Goal: Task Accomplishment & Management: Use online tool/utility

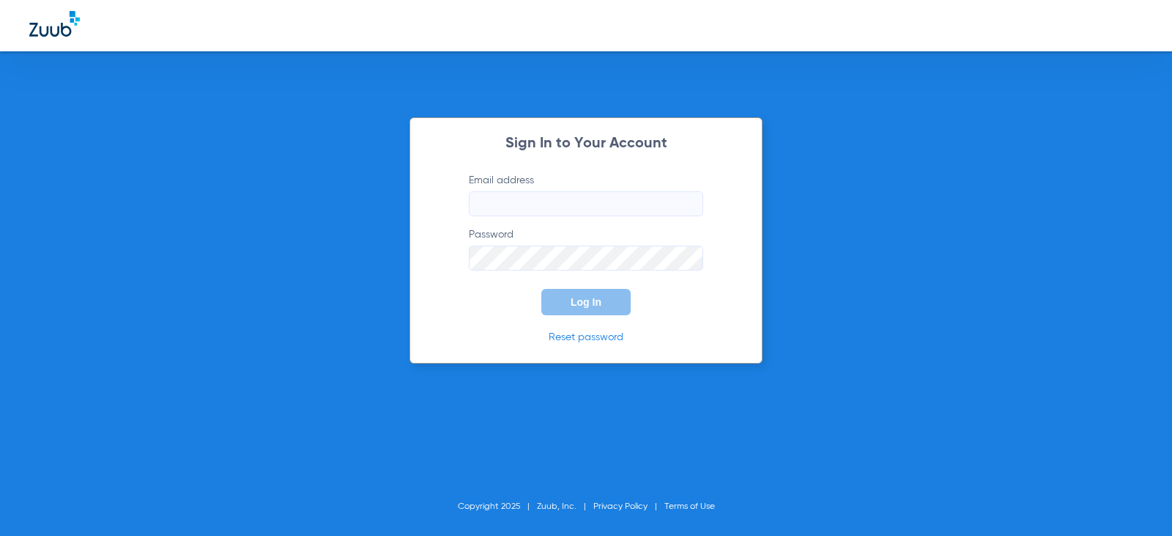
click at [546, 204] on input "Email address" at bounding box center [586, 203] width 234 height 25
type input "[EMAIL_ADDRESS][DOMAIN_NAME]"
click at [583, 314] on button "Log In" at bounding box center [585, 302] width 89 height 26
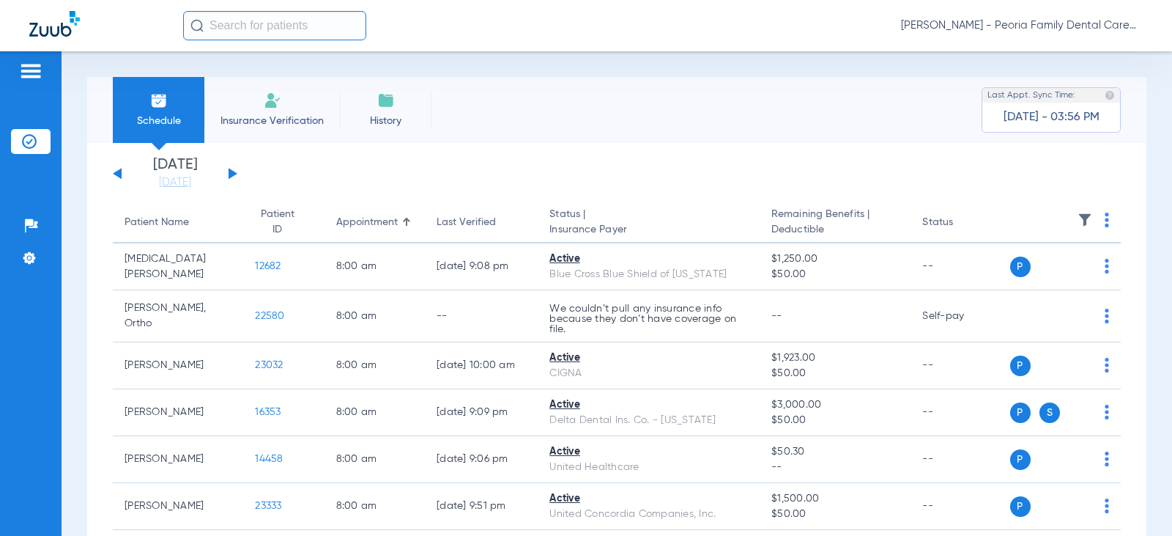
click at [292, 108] on li "Insurance Verification" at bounding box center [272, 110] width 136 height 66
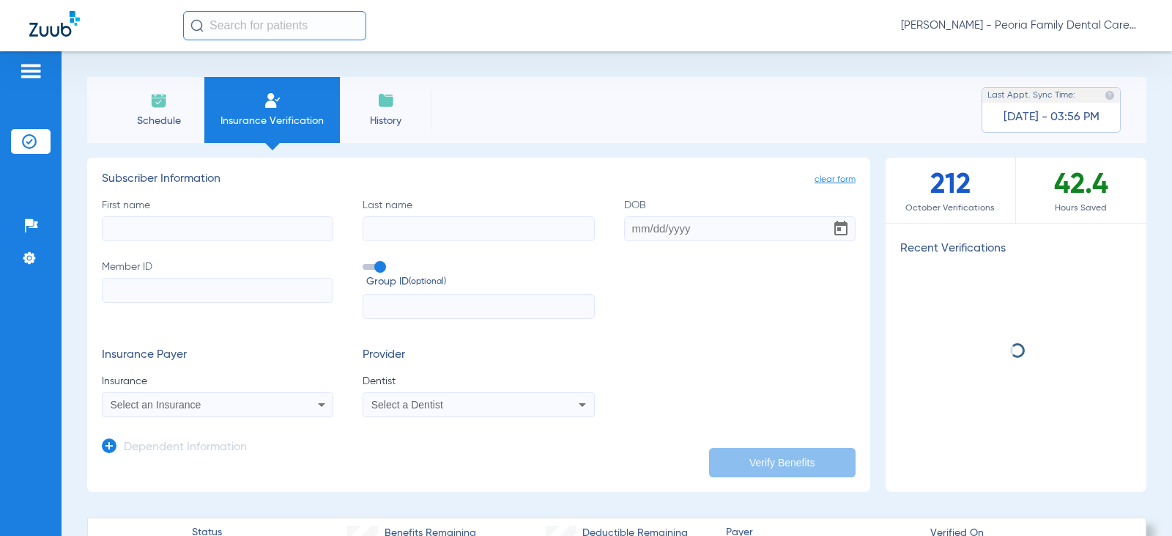
click at [210, 218] on input "First name" at bounding box center [218, 228] width 232 height 25
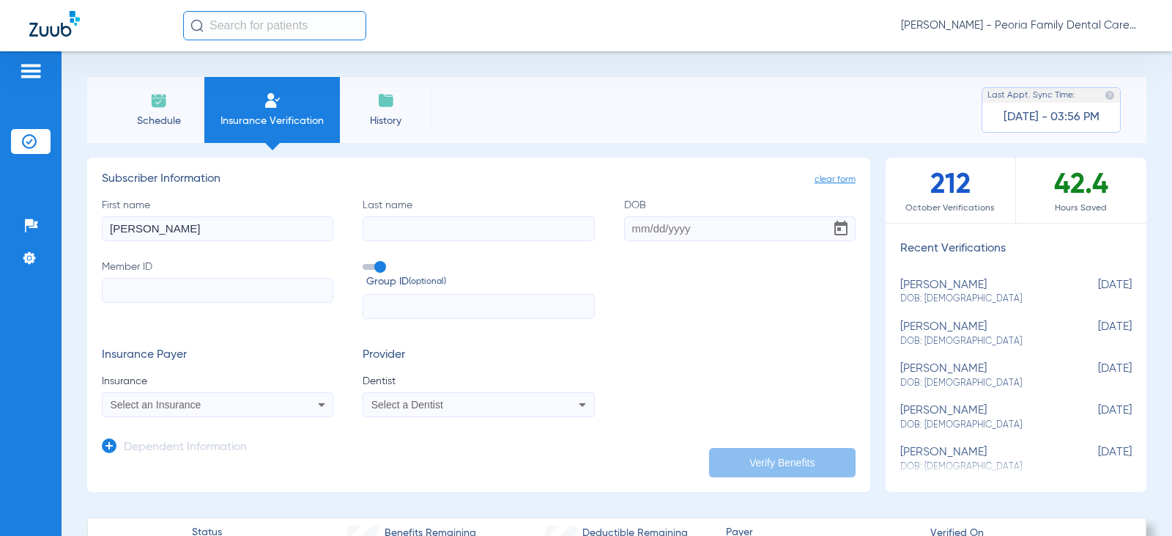
type input "[PERSON_NAME]"
click at [624, 229] on input "DOB" at bounding box center [740, 228] width 232 height 25
type input "[DATE]"
click at [301, 292] on input "Member ID" at bounding box center [218, 290] width 232 height 25
paste input "925297600"
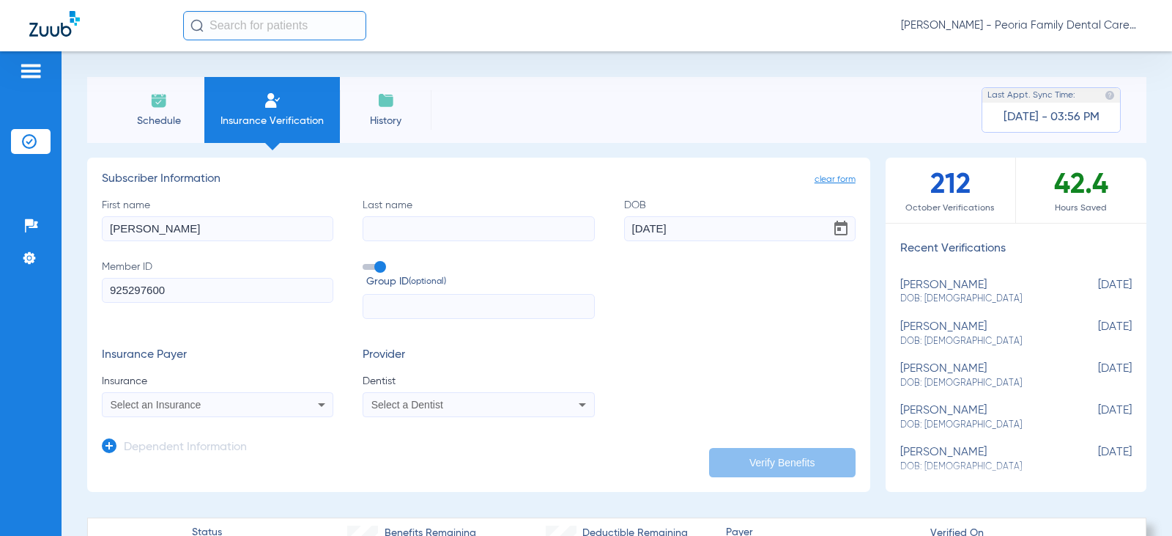
type input "925297600"
click at [438, 234] on input "Last name" at bounding box center [479, 228] width 232 height 25
type input "[PERSON_NAME]"
click at [251, 404] on div "Select an Insurance" at bounding box center [197, 404] width 172 height 10
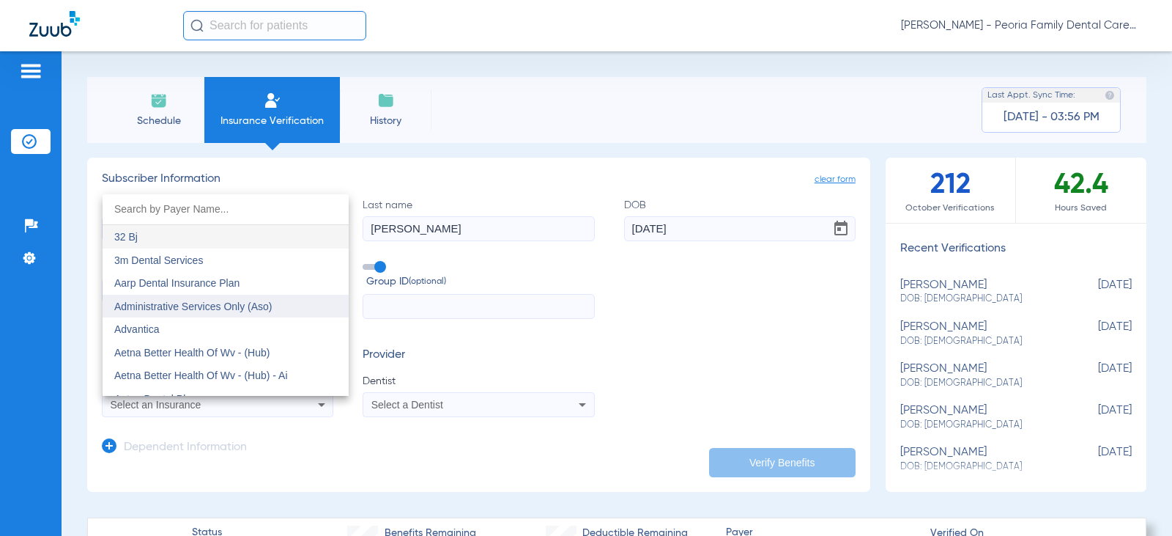
type input "i"
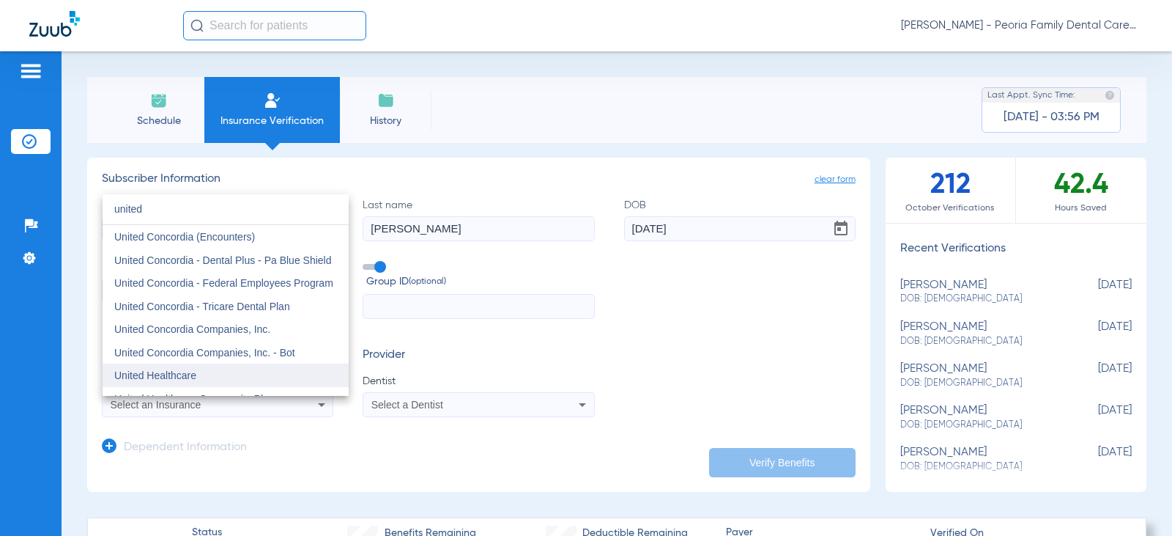
type input "united"
click at [203, 373] on mat-option "United Healthcare" at bounding box center [226, 374] width 246 height 23
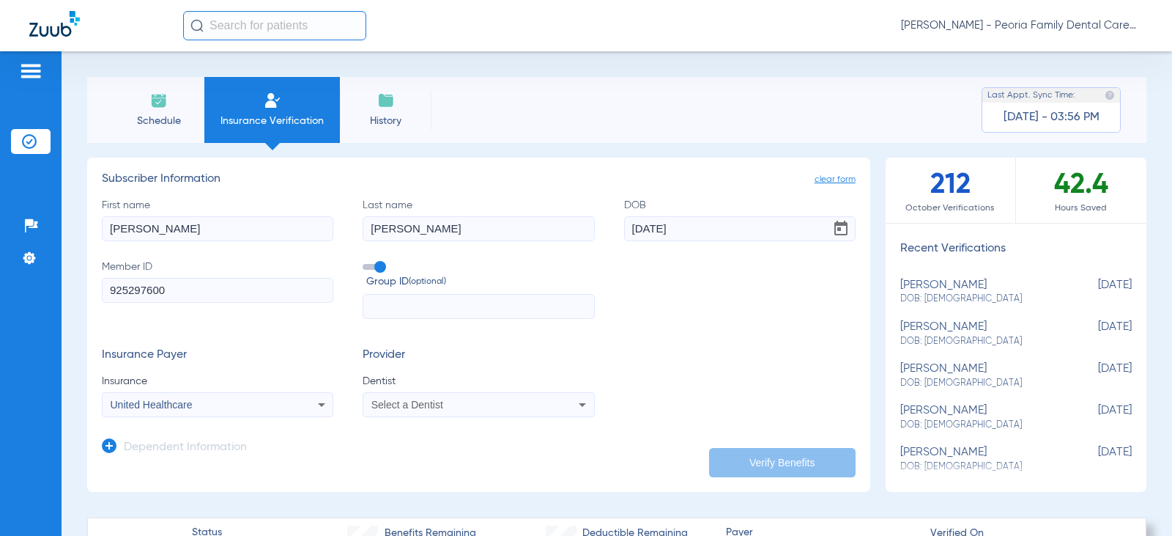
click at [418, 306] on input "text" at bounding box center [479, 306] width 232 height 25
type input "1351015"
click at [437, 407] on span "Select a Dentist" at bounding box center [407, 405] width 72 height 12
type input "bela"
click at [443, 384] on span "[PERSON_NAME] 1790912046" at bounding box center [444, 385] width 143 height 10
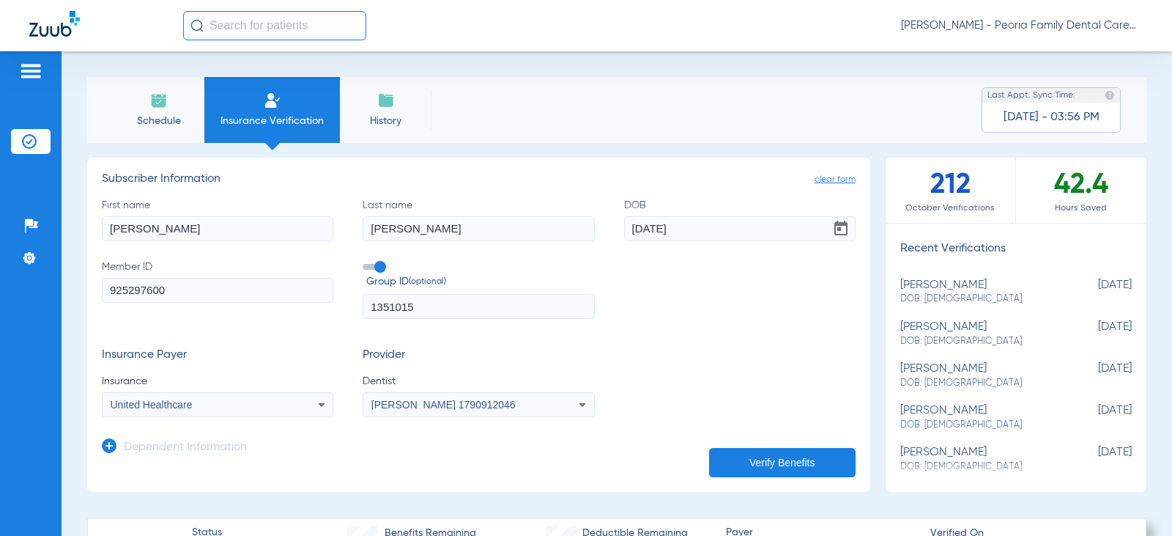
click at [755, 460] on button "Verify Benefits" at bounding box center [782, 462] width 147 height 29
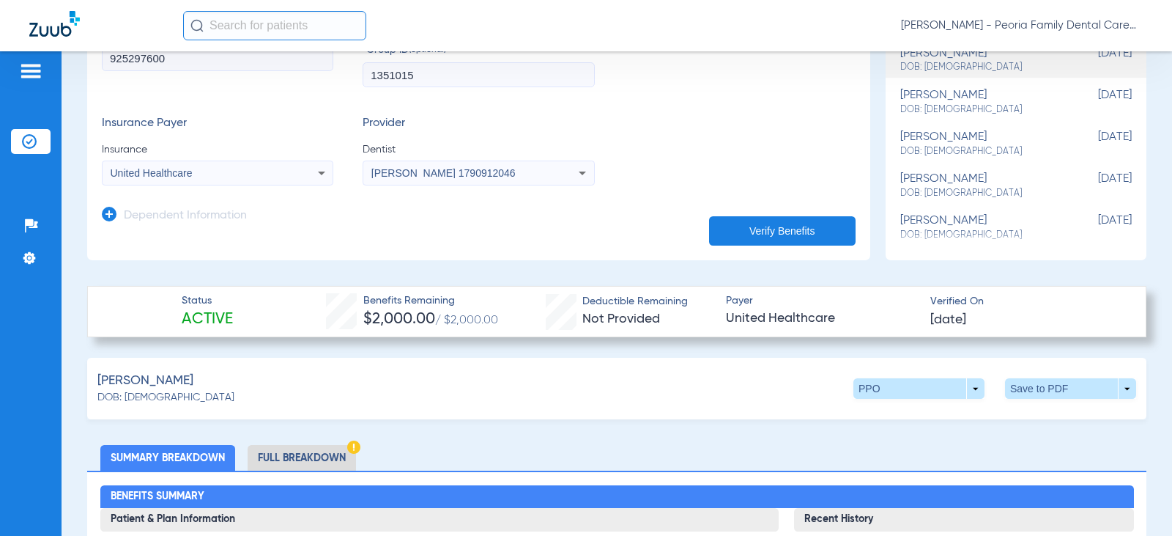
scroll to position [220, 0]
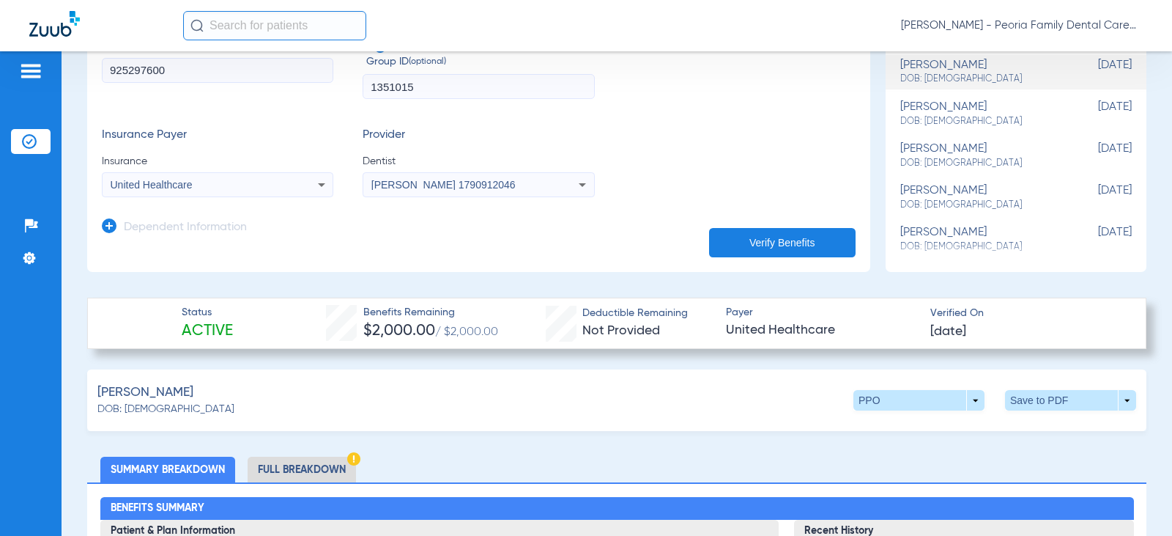
click at [296, 460] on li "Full Breakdown" at bounding box center [302, 469] width 108 height 26
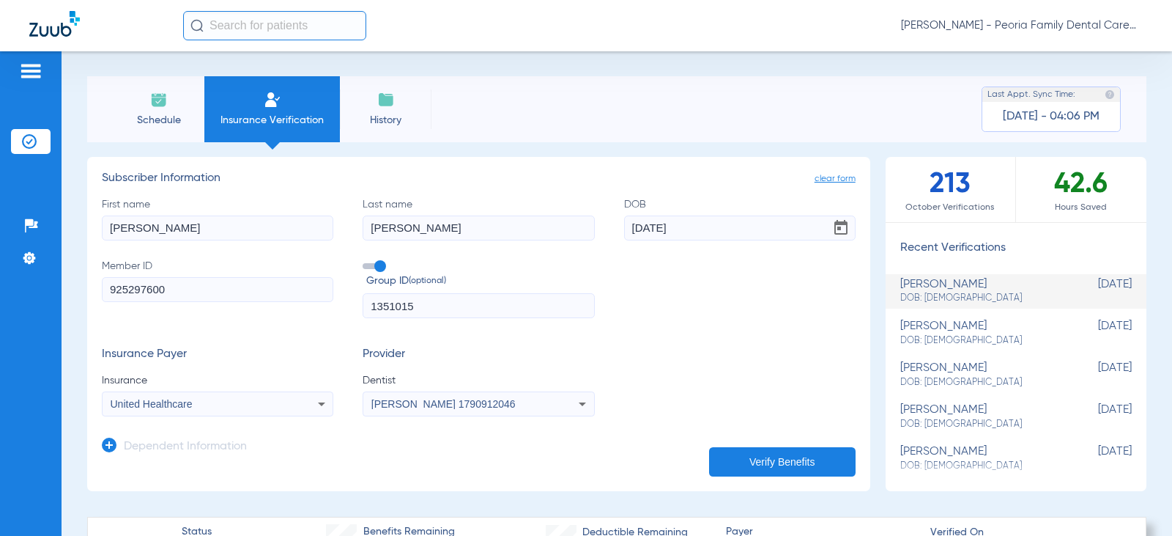
scroll to position [0, 0]
click at [149, 119] on span "Schedule" at bounding box center [159, 121] width 70 height 15
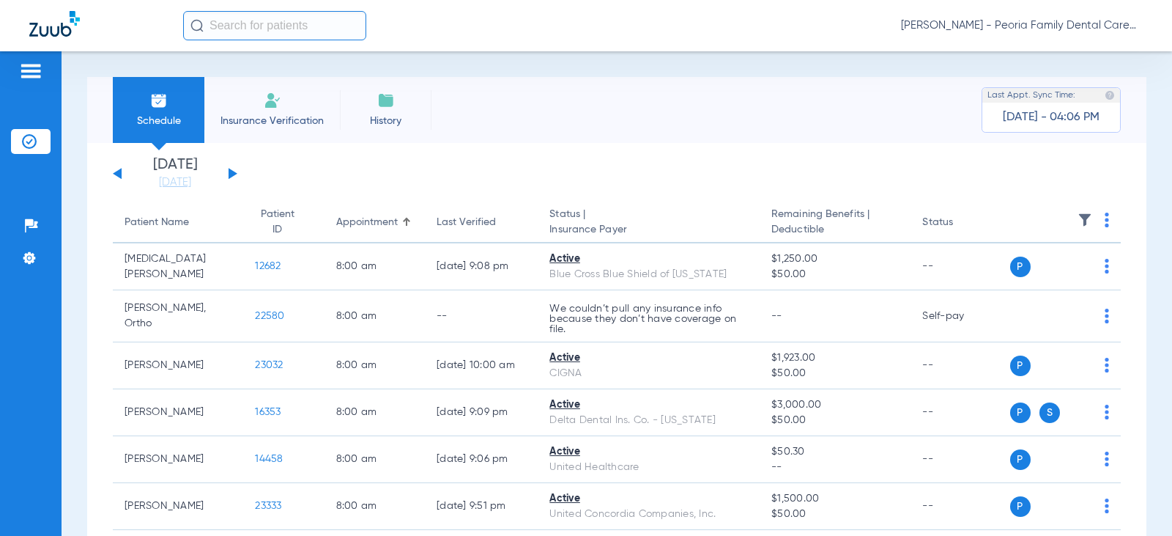
click at [229, 174] on button at bounding box center [233, 173] width 9 height 11
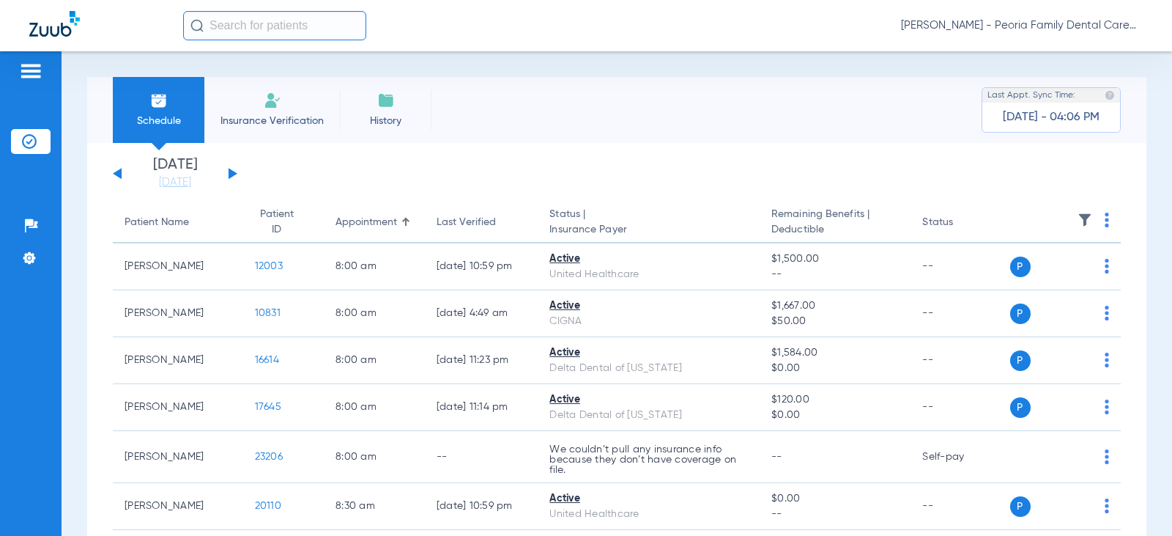
click at [234, 177] on div "[DATE] [DATE] [DATE] [DATE] [DATE] [DATE] [DATE] [DATE] [DATE] [DATE] [DATE] [D…" at bounding box center [175, 174] width 125 height 32
click at [113, 173] on div "[DATE] [DATE] [DATE] [DATE] [DATE] [DATE] [DATE] [DATE] [DATE] [DATE] [DATE] [D…" at bounding box center [175, 174] width 125 height 32
click at [118, 175] on button at bounding box center [117, 173] width 9 height 11
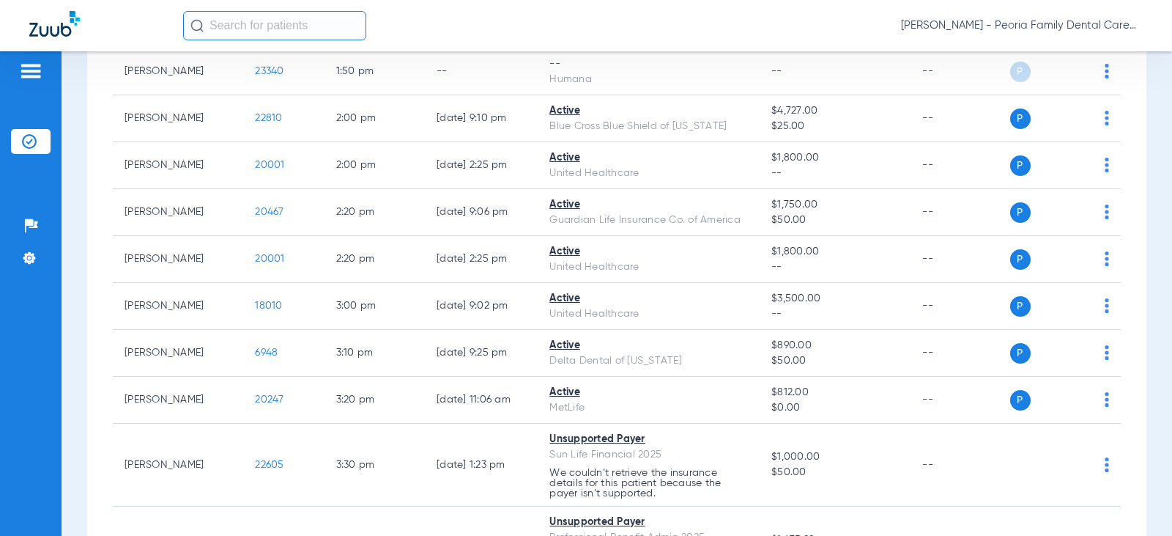
scroll to position [1832, 0]
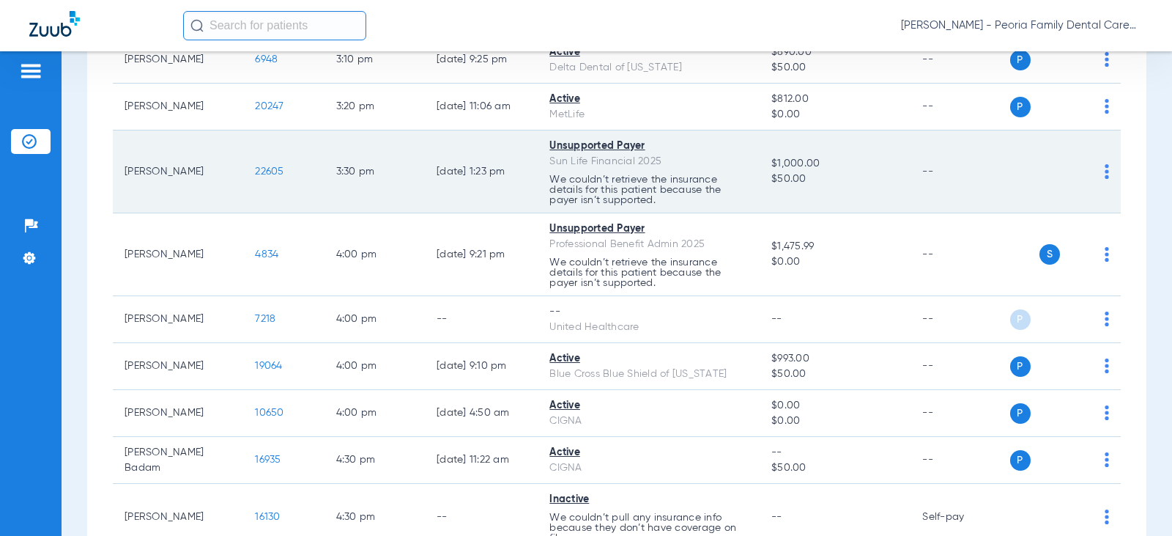
click at [604, 171] on td "Unsupported Payer Sun Life Financial 2025 We couldn’t retrieve the insurance de…" at bounding box center [649, 171] width 222 height 83
